Goal: Complete application form

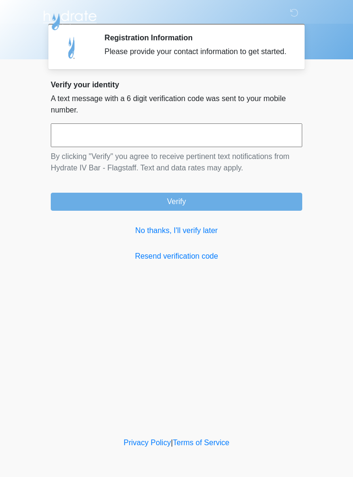
click at [191, 140] on input "text" at bounding box center [177, 135] width 252 height 24
type input "******"
click at [252, 211] on button "Verify" at bounding box center [177, 202] width 252 height 18
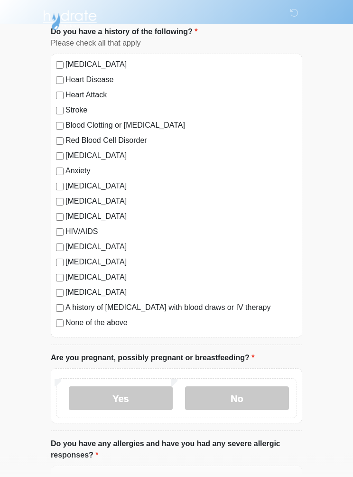
scroll to position [64, 0]
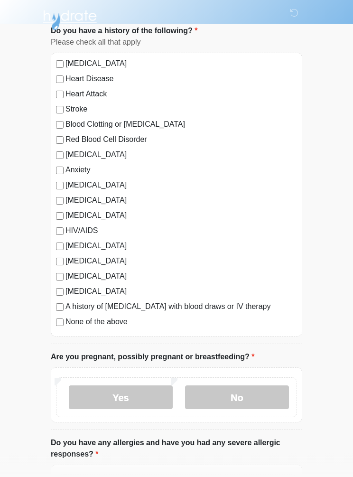
click at [239, 398] on label "No" at bounding box center [237, 398] width 104 height 24
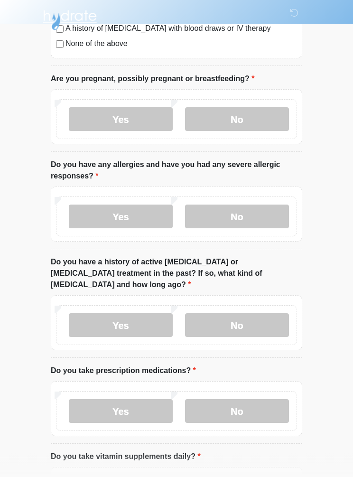
scroll to position [343, 0]
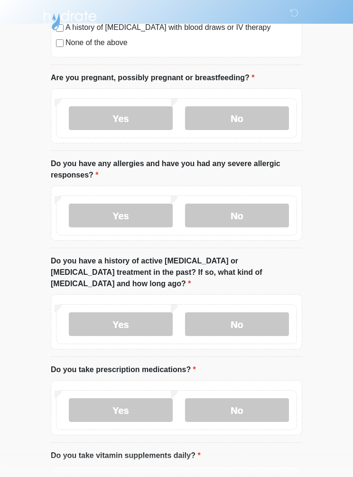
click at [241, 215] on label "No" at bounding box center [237, 216] width 104 height 24
click at [250, 312] on label "No" at bounding box center [237, 324] width 104 height 24
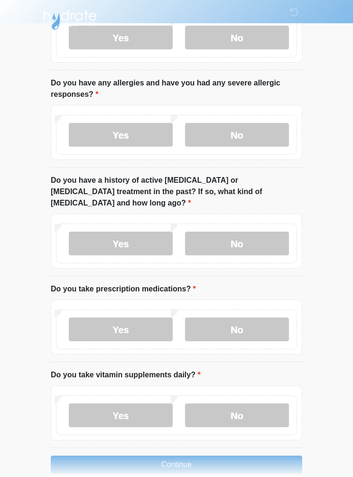
scroll to position [420, 0]
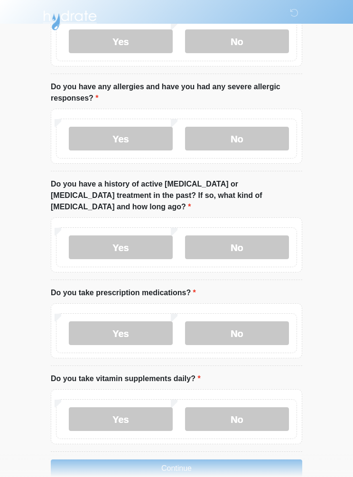
click at [129, 322] on label "Yes" at bounding box center [121, 333] width 104 height 24
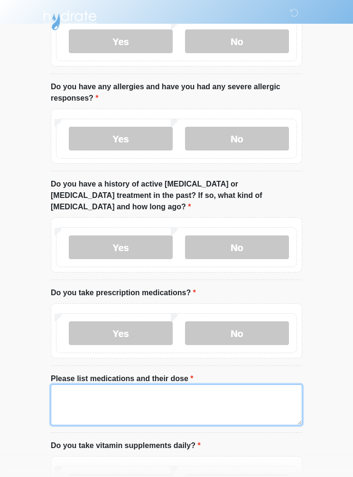
click at [89, 386] on textarea "Please list medications and their dose" at bounding box center [177, 404] width 252 height 41
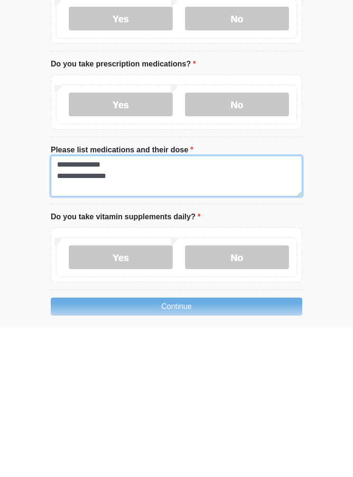
type textarea "**********"
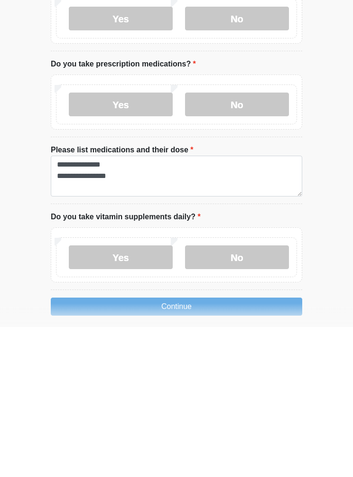
click at [121, 396] on label "Yes" at bounding box center [121, 408] width 104 height 24
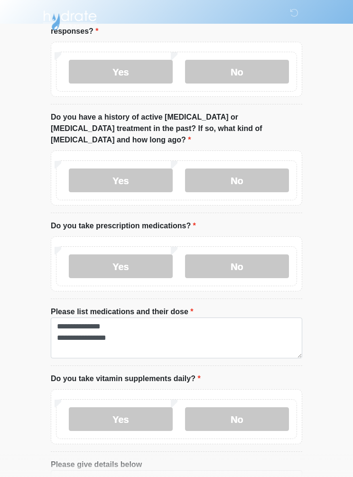
click at [138, 407] on label "Yes" at bounding box center [121, 419] width 104 height 24
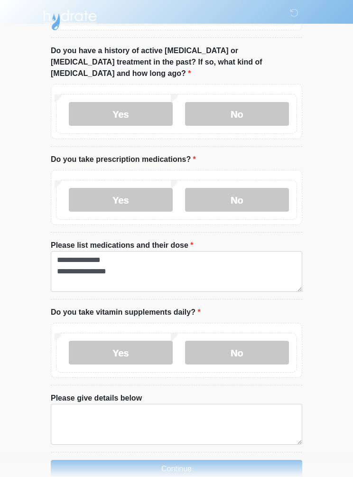
scroll to position [592, 0]
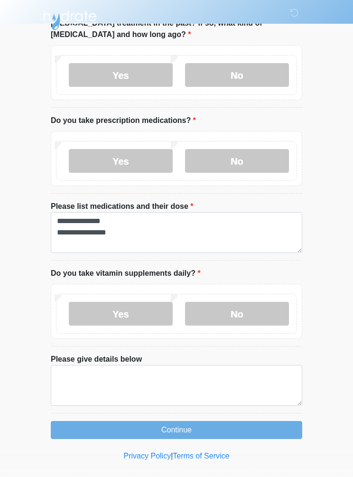
click at [250, 302] on label "No" at bounding box center [237, 314] width 104 height 24
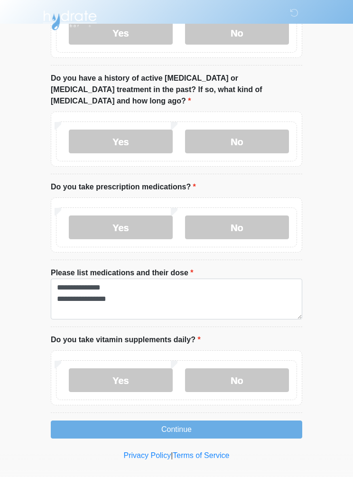
click at [191, 420] on button "Continue" at bounding box center [177, 429] width 252 height 18
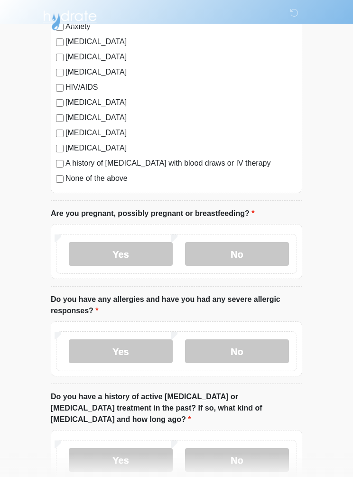
scroll to position [0, 0]
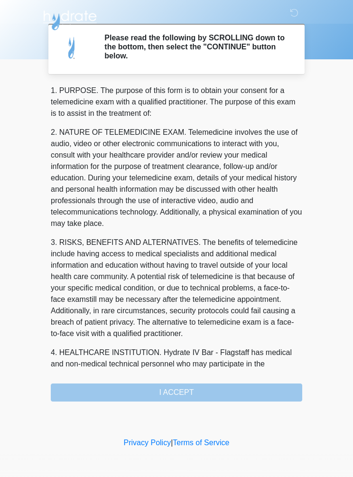
click at [192, 382] on div "1. PURPOSE. The purpose of this form is to obtain your consent for a telemedici…" at bounding box center [177, 243] width 252 height 317
click at [197, 393] on div "1. PURPOSE. The purpose of this form is to obtain your consent for a telemedici…" at bounding box center [177, 243] width 252 height 317
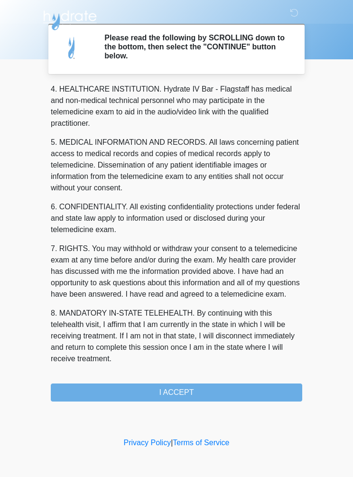
scroll to position [275, 0]
click at [197, 397] on button "I ACCEPT" at bounding box center [177, 392] width 252 height 18
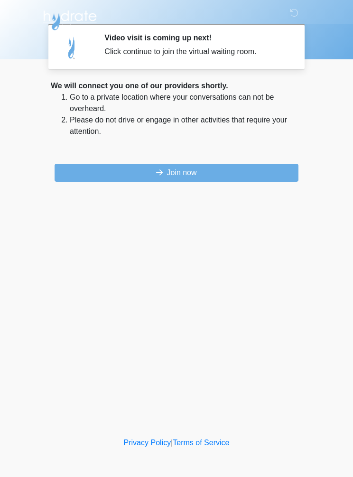
click at [198, 172] on button "Join now" at bounding box center [177, 173] width 244 height 18
